Goal: Task Accomplishment & Management: Manage account settings

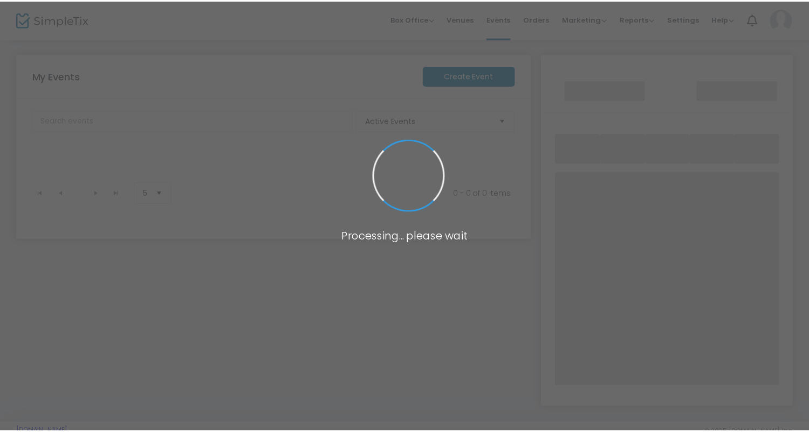
scroll to position [23, 0]
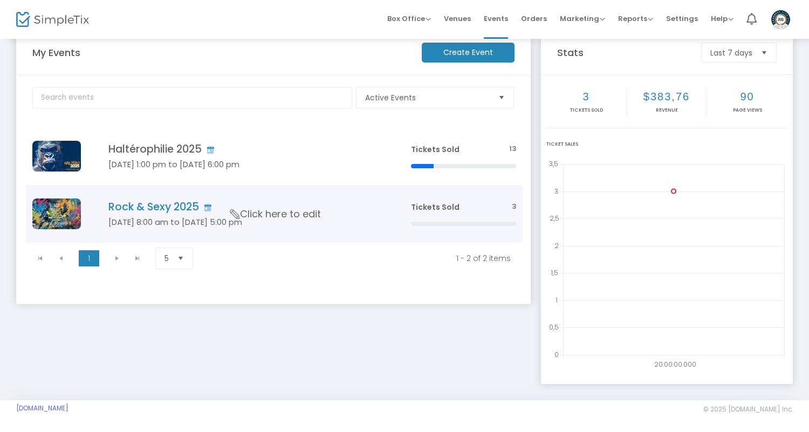
click at [410, 205] on td "Tickets Sold 3" at bounding box center [463, 214] width 119 height 58
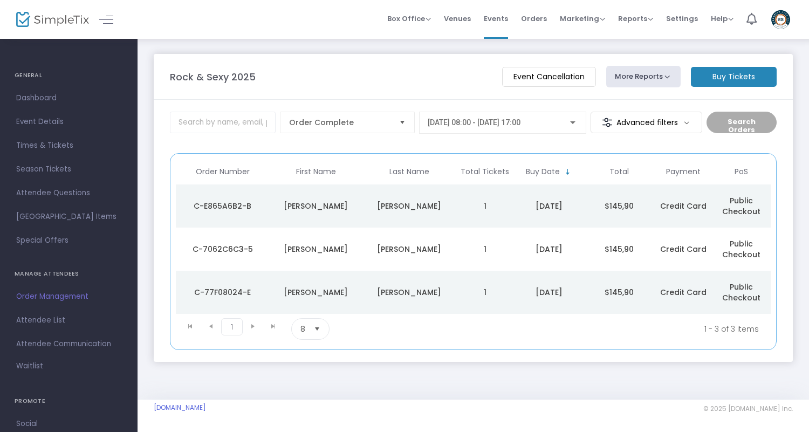
click at [48, 17] on img at bounding box center [52, 20] width 73 height 16
